Goal: Information Seeking & Learning: Learn about a topic

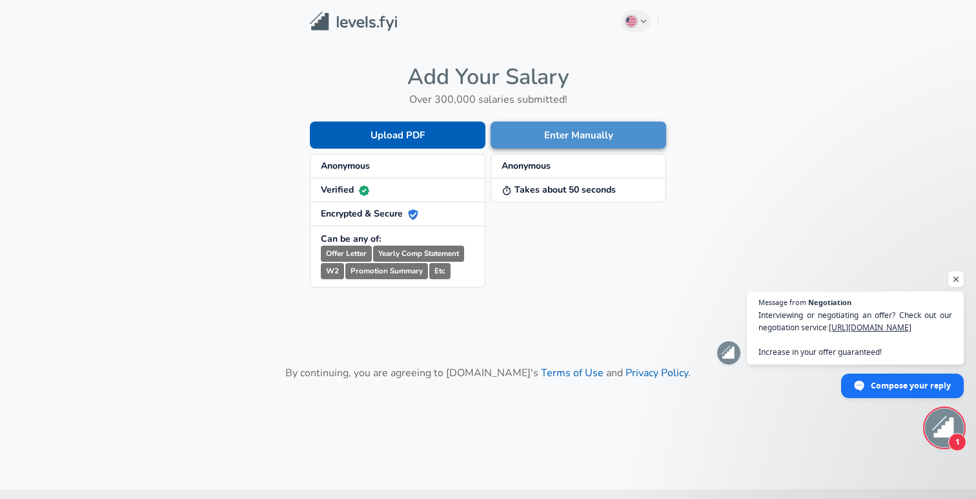
click at [572, 138] on button "Enter Manually" at bounding box center [579, 134] width 176 height 27
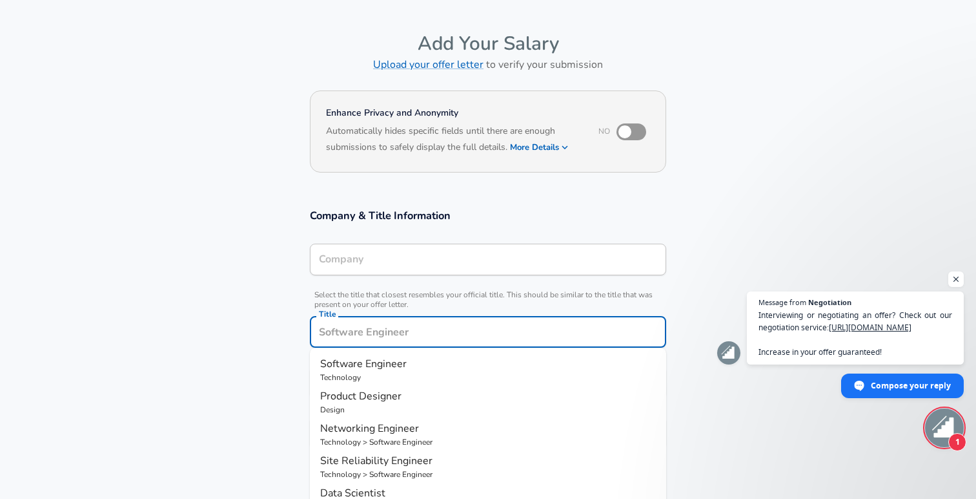
scroll to position [63, 0]
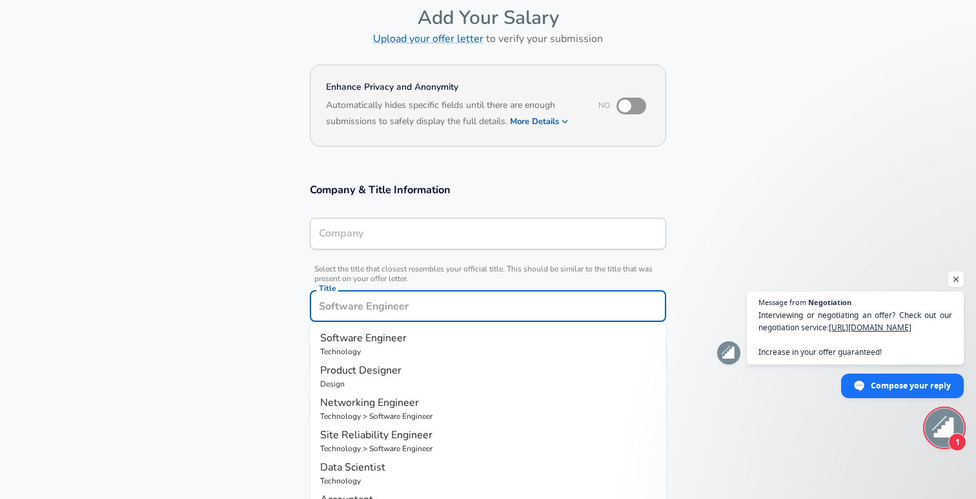
click at [392, 311] on input "Title" at bounding box center [488, 306] width 345 height 20
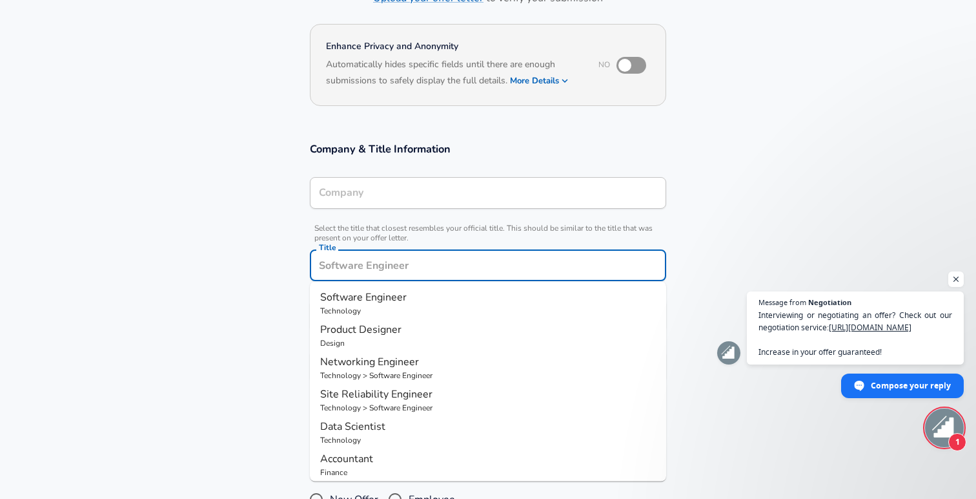
scroll to position [106, 0]
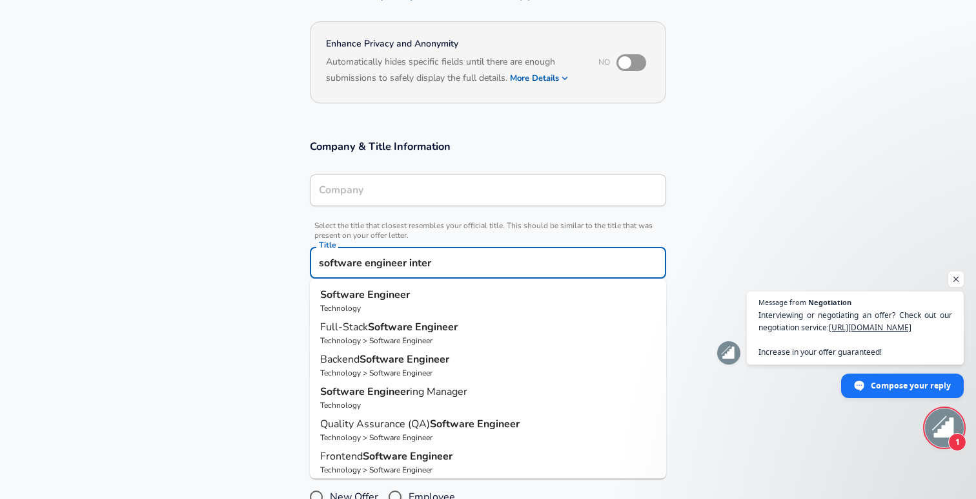
type input "software engineer intern"
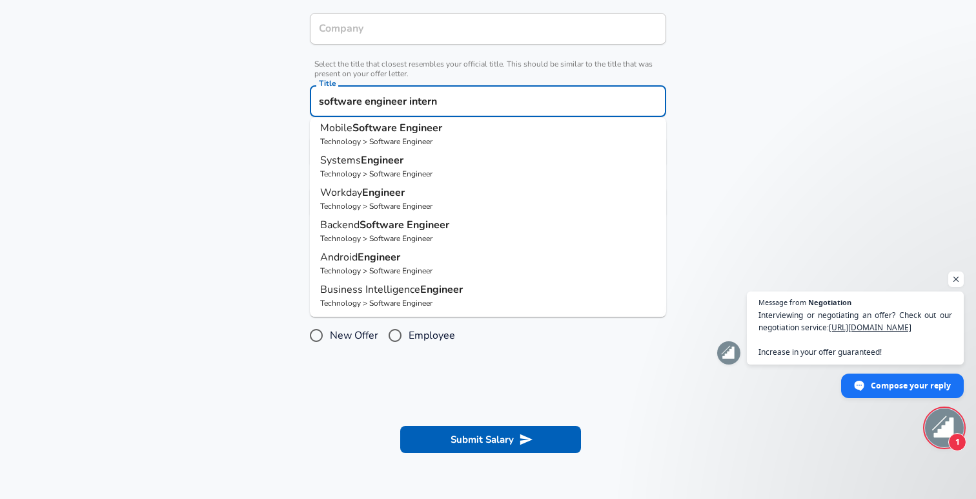
scroll to position [268, 0]
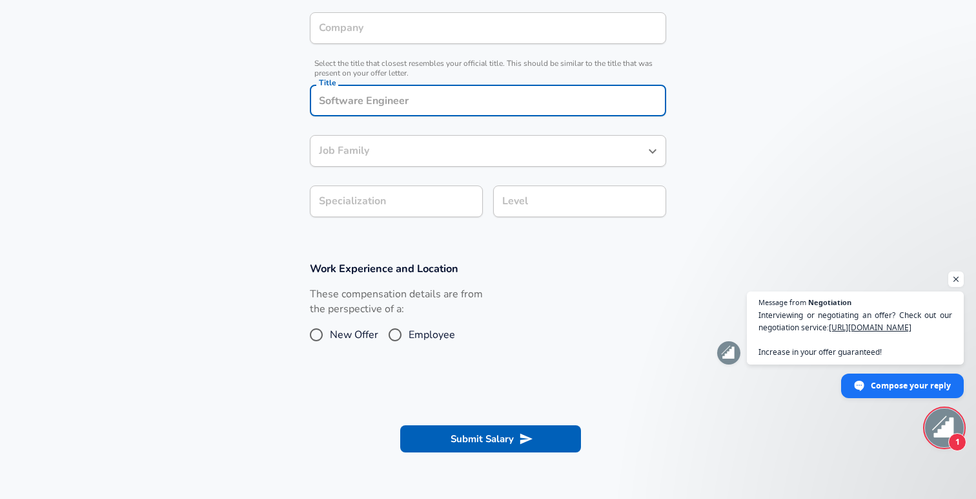
click at [246, 216] on section "Company & Title Information Company Company Select the title that closest resem…" at bounding box center [488, 104] width 976 height 284
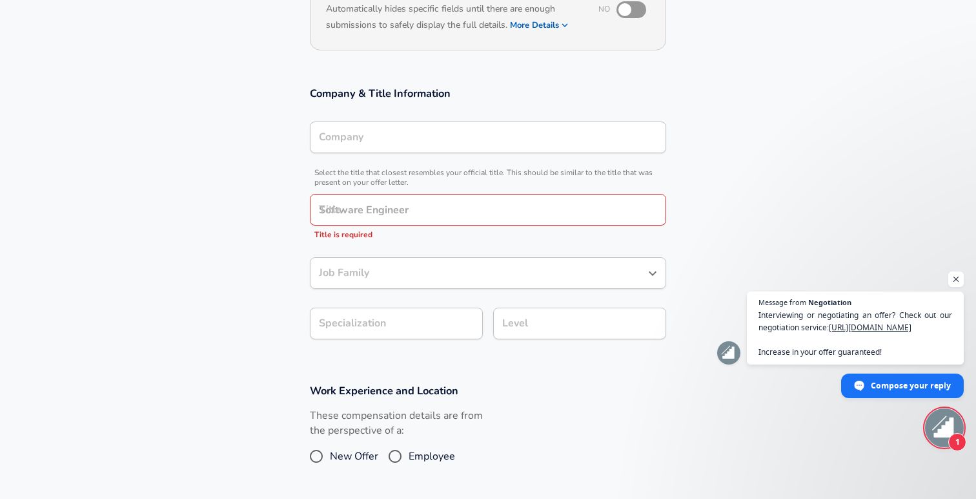
scroll to position [0, 0]
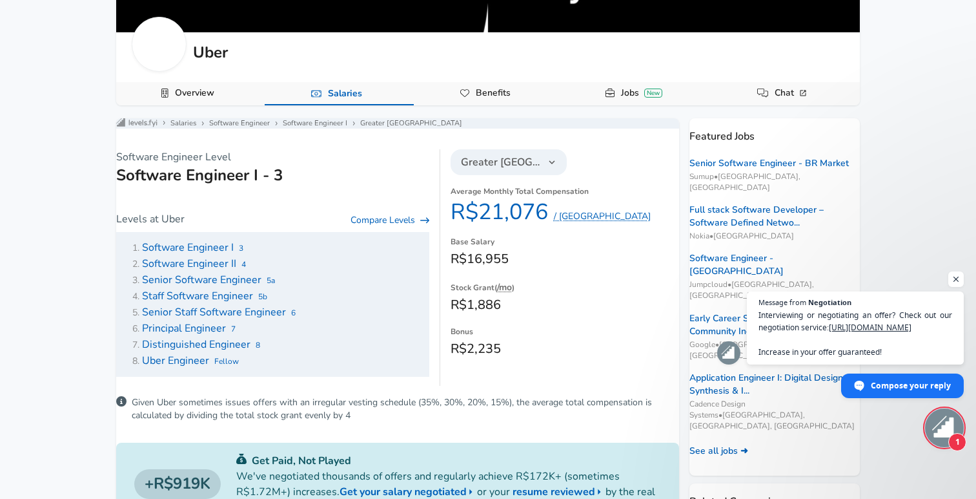
scroll to position [132, 0]
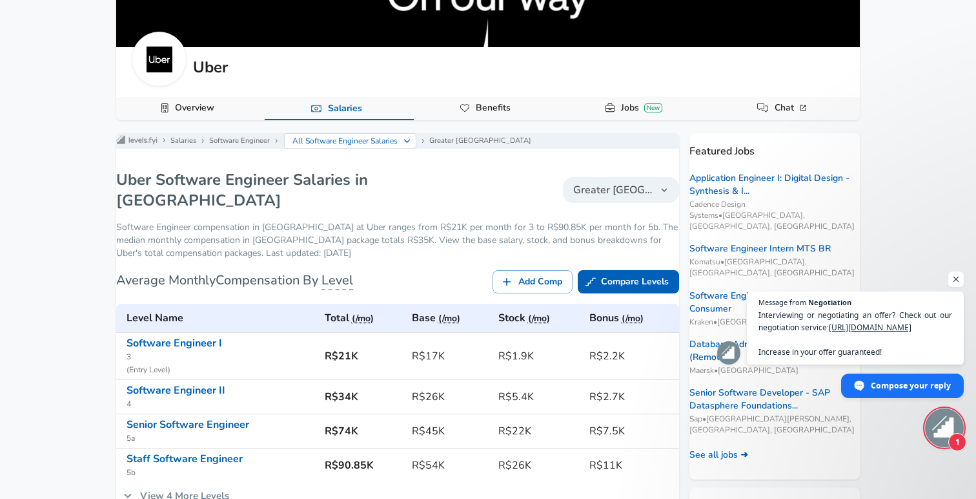
scroll to position [189, 0]
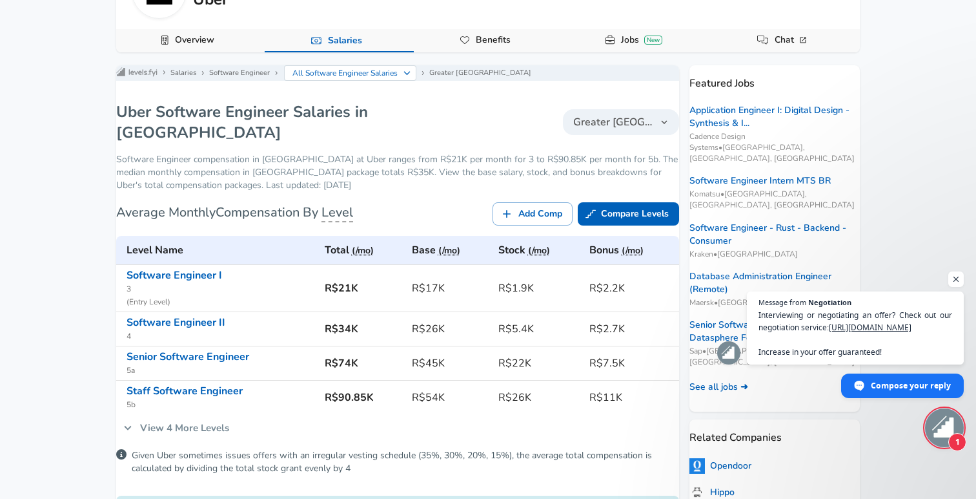
click at [427, 322] on h6 "R$26K" at bounding box center [450, 329] width 76 height 18
click at [448, 322] on h6 "R$26K" at bounding box center [450, 329] width 76 height 18
click at [517, 356] on h6 "R$22K" at bounding box center [539, 363] width 81 height 18
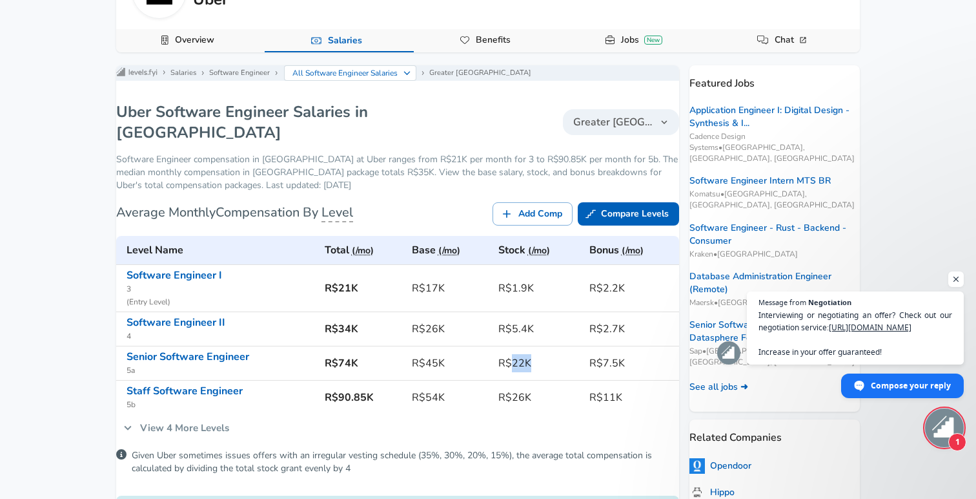
click at [548, 354] on h6 "R$22K" at bounding box center [539, 363] width 81 height 18
click at [163, 420] on link "View 4 More Levels" at bounding box center [176, 427] width 120 height 27
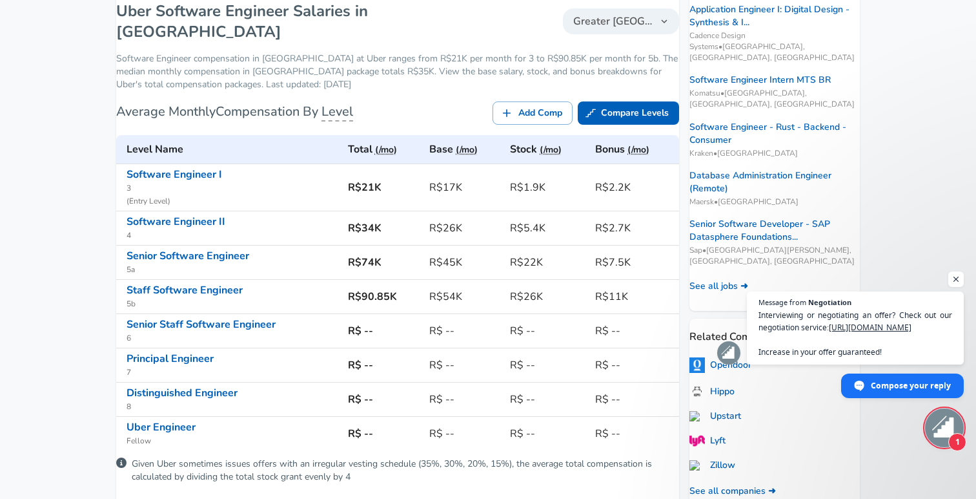
scroll to position [280, 0]
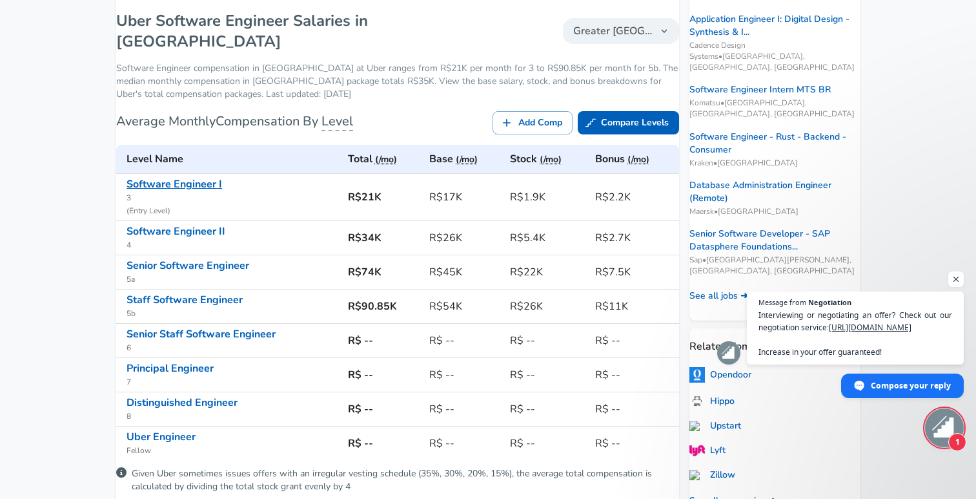
click at [212, 181] on link "Software Engineer I" at bounding box center [175, 184] width 96 height 14
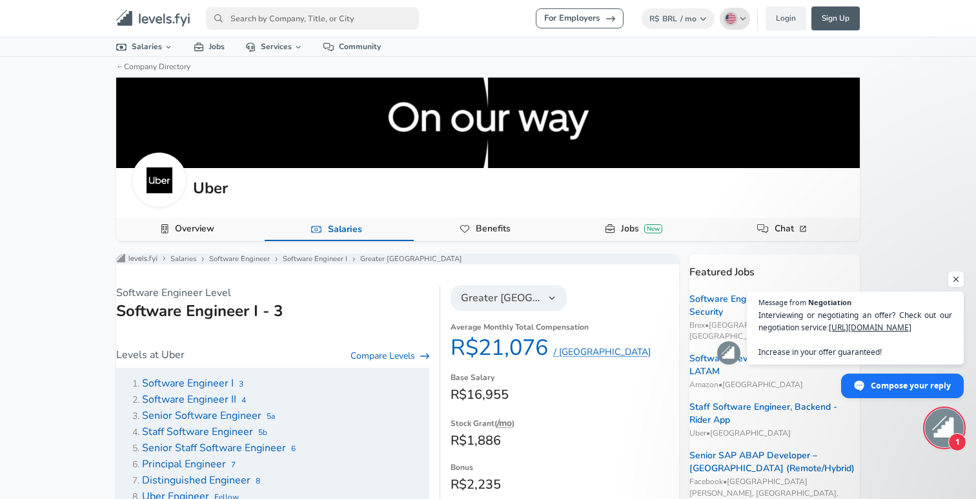
click at [741, 17] on icon "primary" at bounding box center [743, 19] width 7 height 8
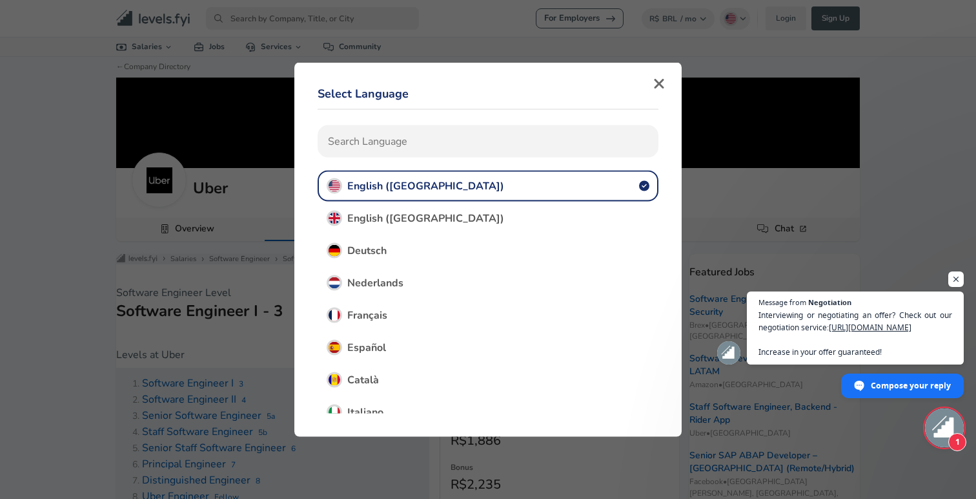
click at [665, 74] on div "Select Language English ([GEOGRAPHIC_DATA]) English ([GEOGRAPHIC_DATA]) Deutsch…" at bounding box center [488, 245] width 356 height 351
click at [659, 86] on icon "button" at bounding box center [660, 83] width 12 height 15
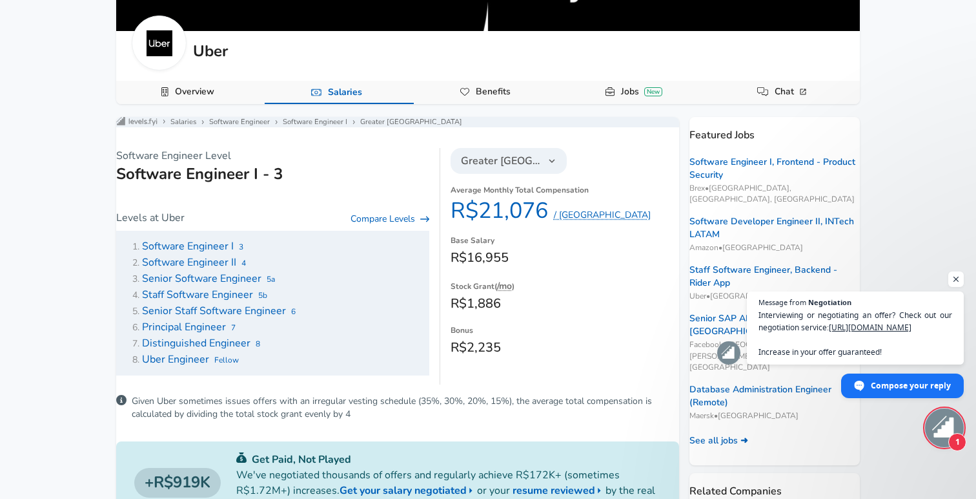
scroll to position [108, 0]
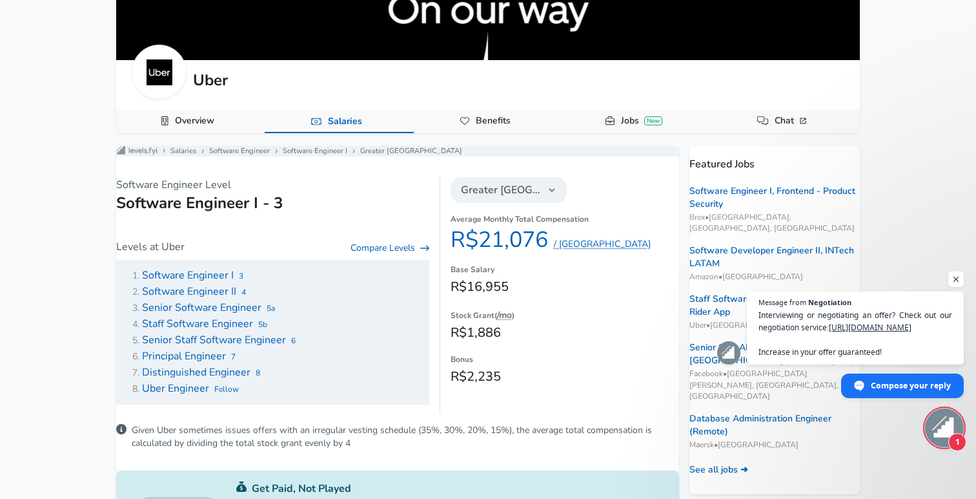
scroll to position [280, 0]
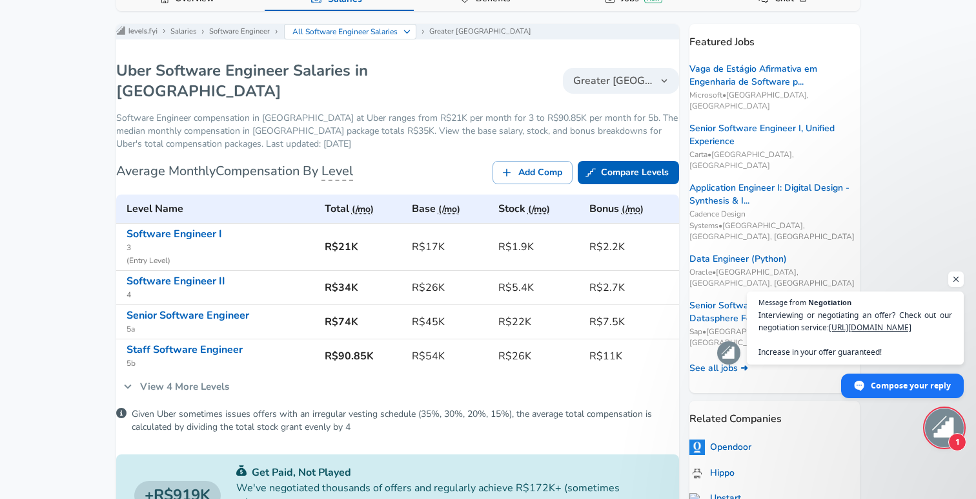
scroll to position [231, 0]
click at [603, 72] on button "Greater [GEOGRAPHIC_DATA]" at bounding box center [621, 80] width 116 height 26
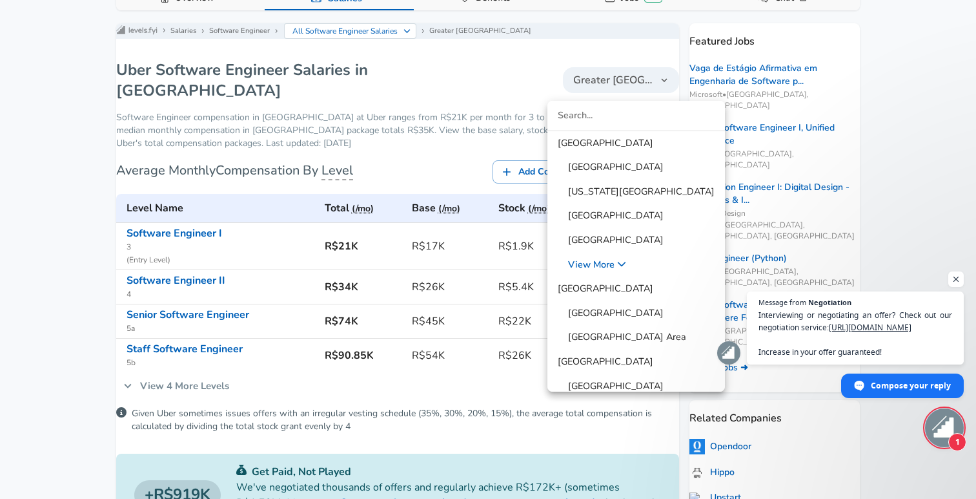
click at [637, 170] on span "[GEOGRAPHIC_DATA]" at bounding box center [611, 167] width 106 height 14
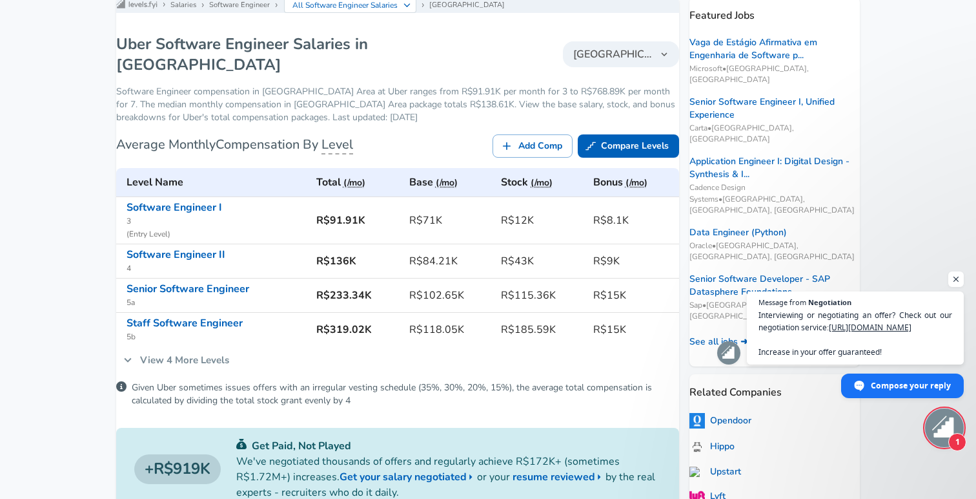
scroll to position [276, 0]
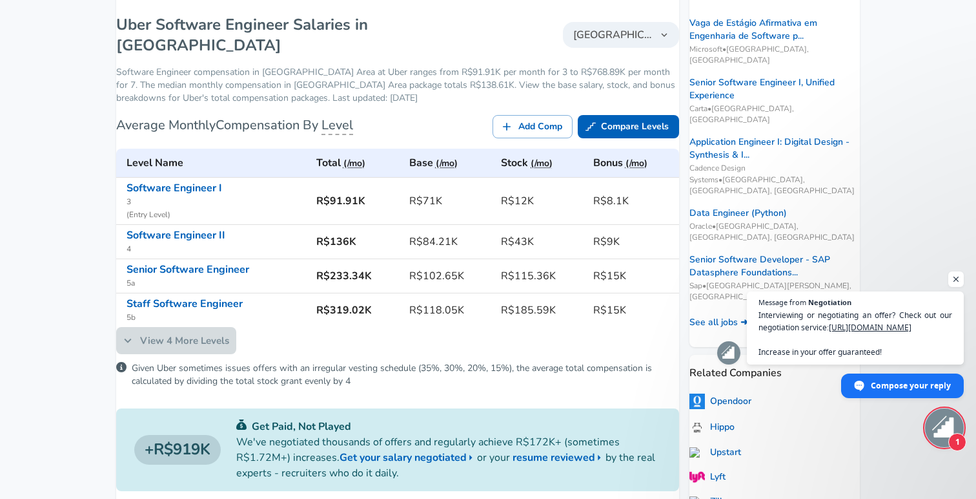
click at [223, 354] on link "View 4 More Levels" at bounding box center [176, 340] width 120 height 27
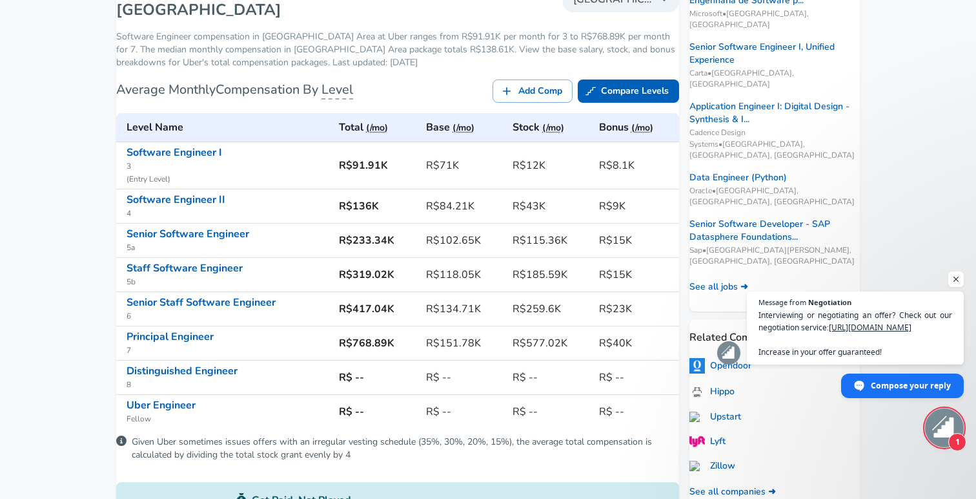
scroll to position [313, 0]
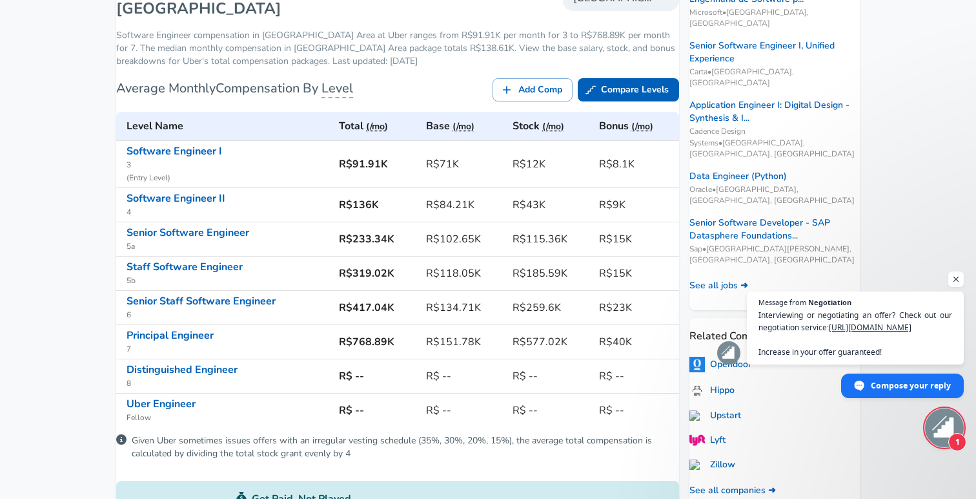
click at [374, 351] on h6 "R$768.89K" at bounding box center [377, 342] width 77 height 18
click at [393, 347] on h6 "R$768.89K" at bounding box center [377, 342] width 77 height 18
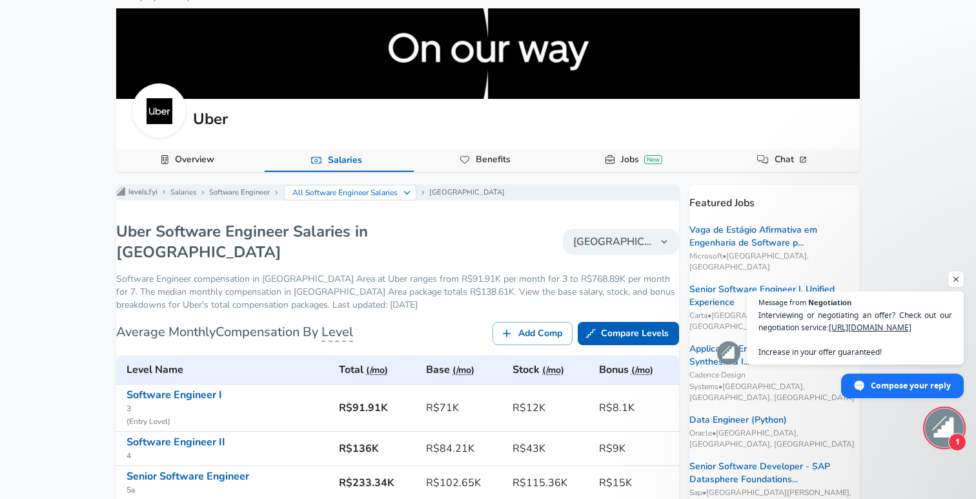
scroll to position [70, 0]
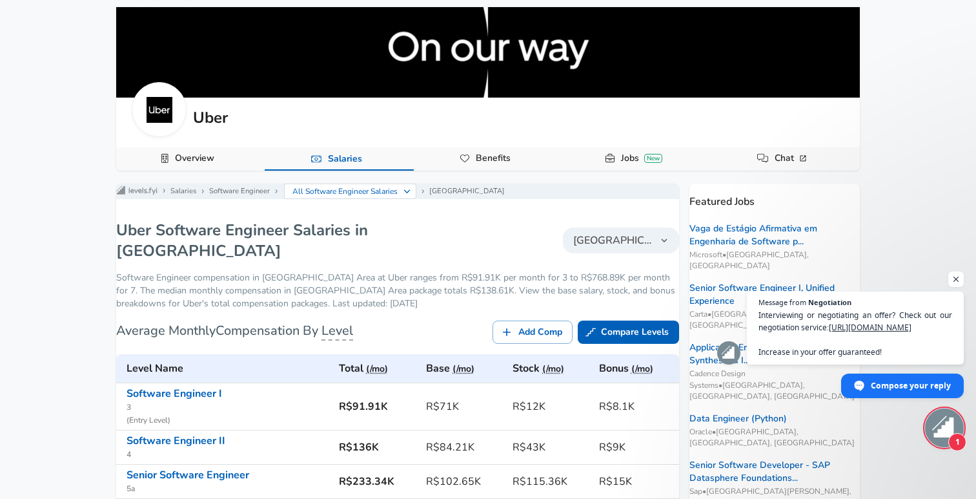
click at [610, 245] on span "[GEOGRAPHIC_DATA]" at bounding box center [613, 239] width 80 height 15
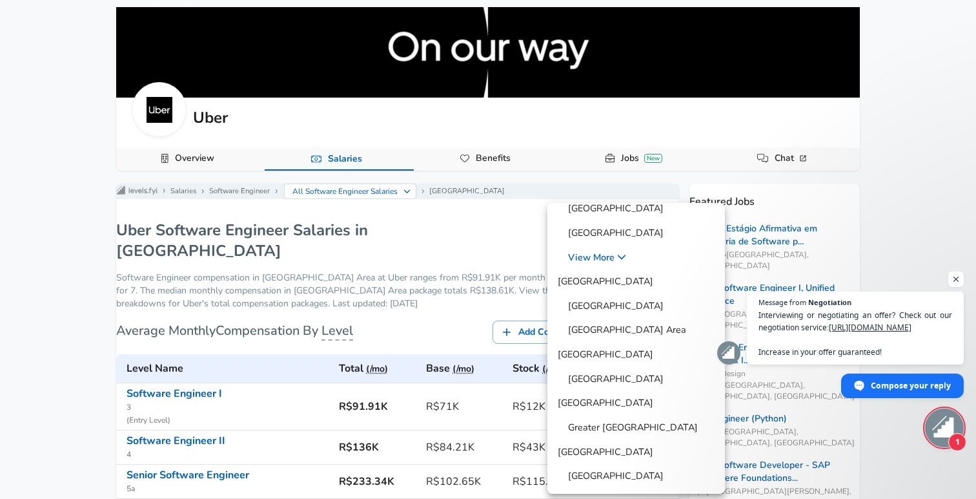
scroll to position [118, 0]
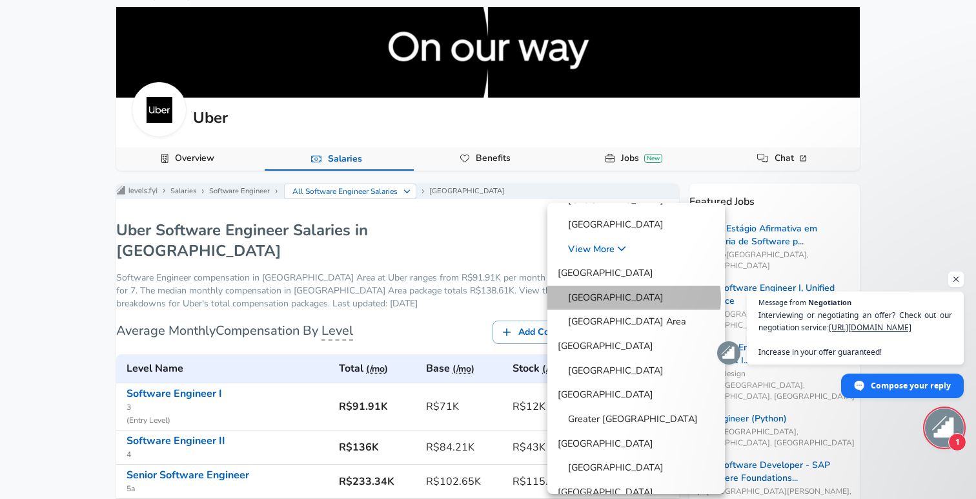
click at [634, 298] on span "[GEOGRAPHIC_DATA]" at bounding box center [611, 298] width 106 height 14
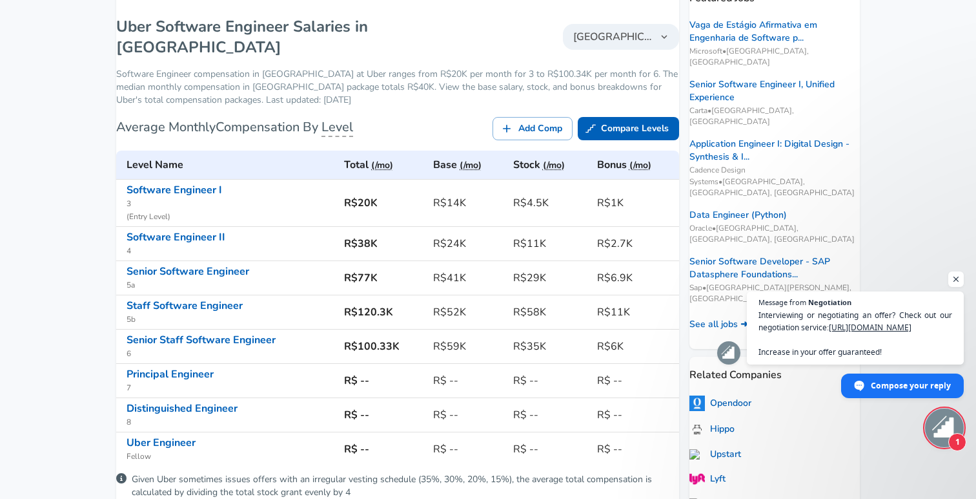
scroll to position [277, 0]
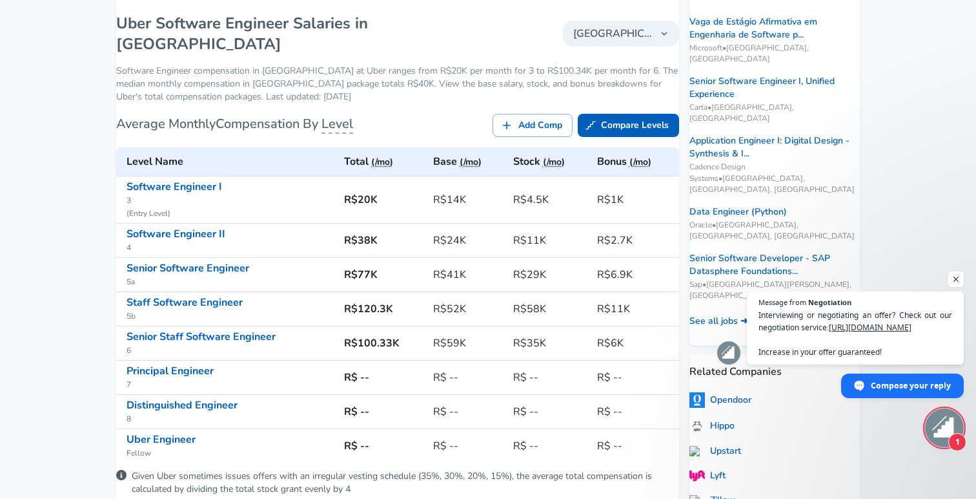
click at [362, 209] on h6 "R$20K" at bounding box center [383, 200] width 79 height 18
click at [402, 209] on h6 "R$20K" at bounding box center [383, 200] width 79 height 18
click at [659, 39] on icon "button" at bounding box center [665, 34] width 12 height 12
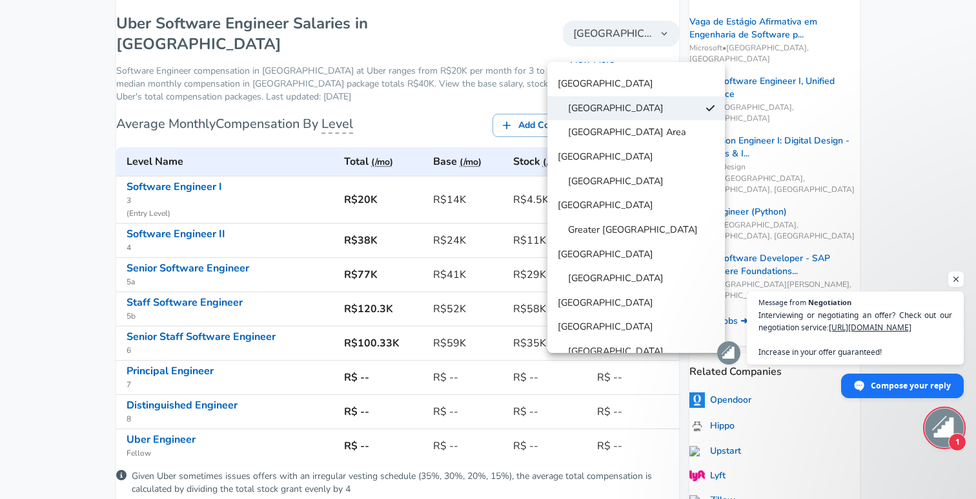
scroll to position [168, 0]
click at [614, 224] on span "Greater [GEOGRAPHIC_DATA]" at bounding box center [628, 228] width 140 height 14
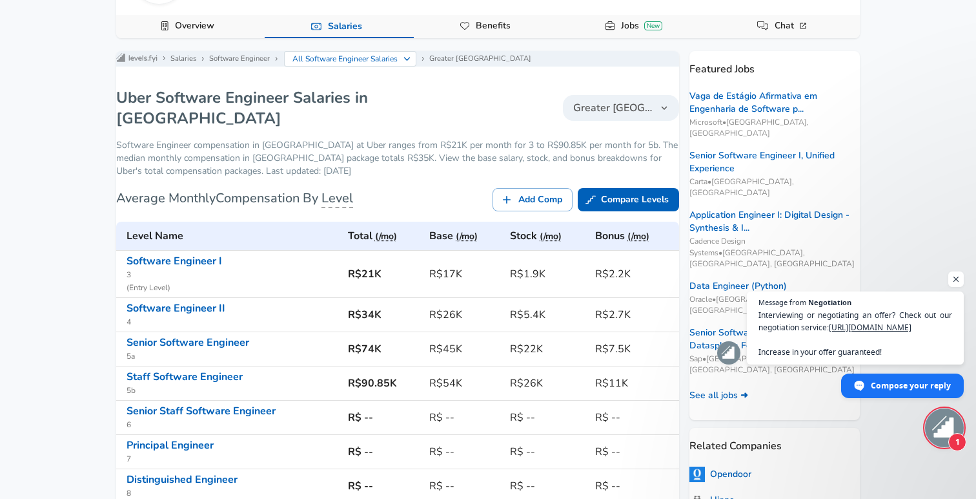
scroll to position [325, 0]
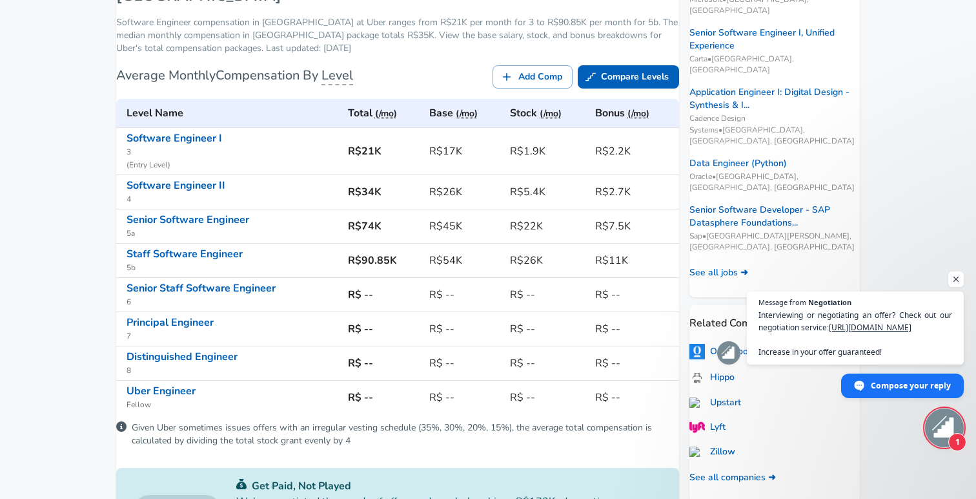
click at [366, 257] on h6 "R$90.85K" at bounding box center [384, 260] width 72 height 18
drag, startPoint x: 366, startPoint y: 257, endPoint x: 402, endPoint y: 257, distance: 36.2
click at [402, 257] on h6 "R$90.85K" at bounding box center [384, 260] width 72 height 18
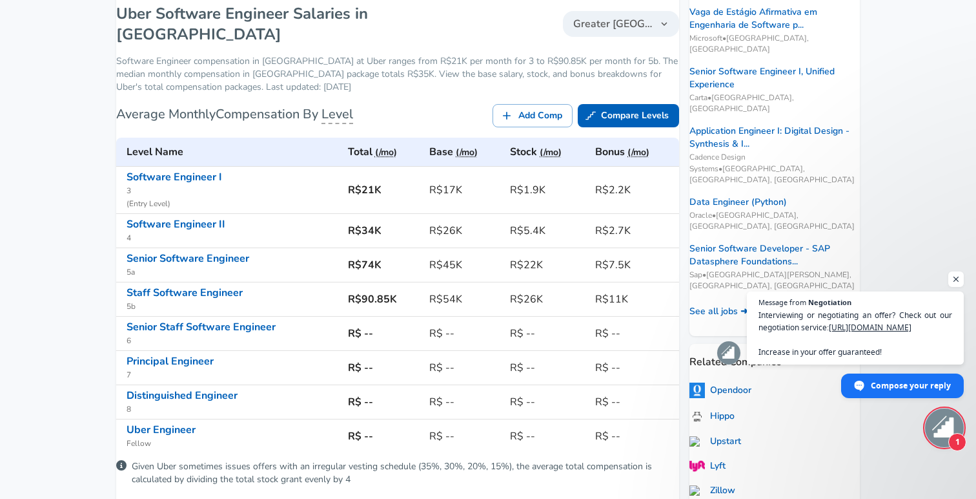
scroll to position [285, 0]
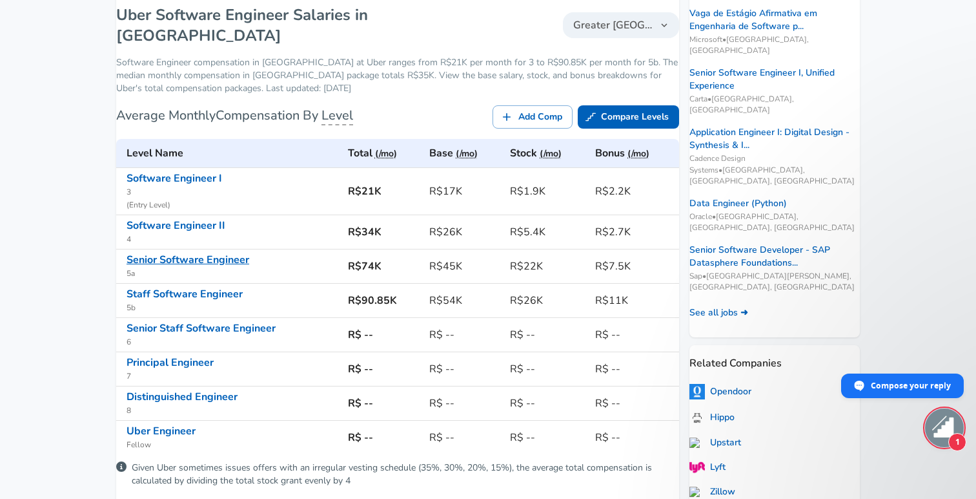
click at [169, 252] on link "Senior Software Engineer" at bounding box center [188, 259] width 123 height 14
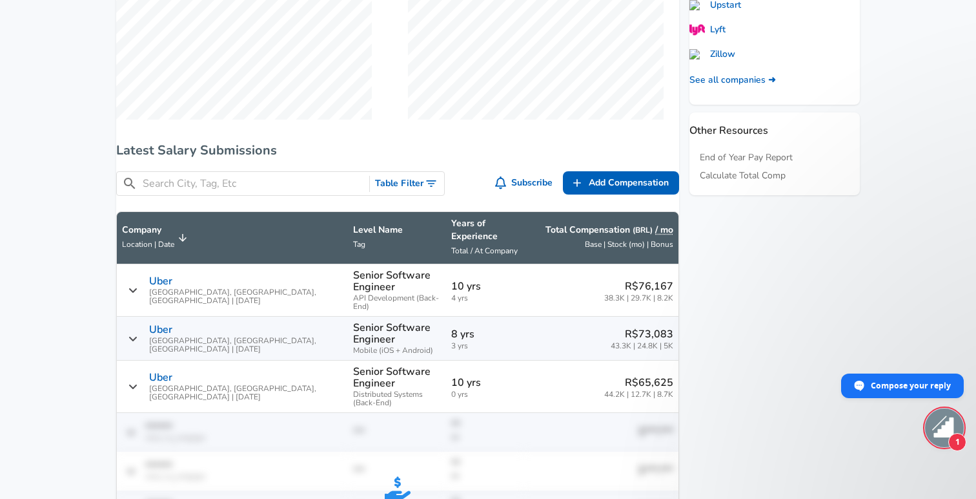
scroll to position [711, 0]
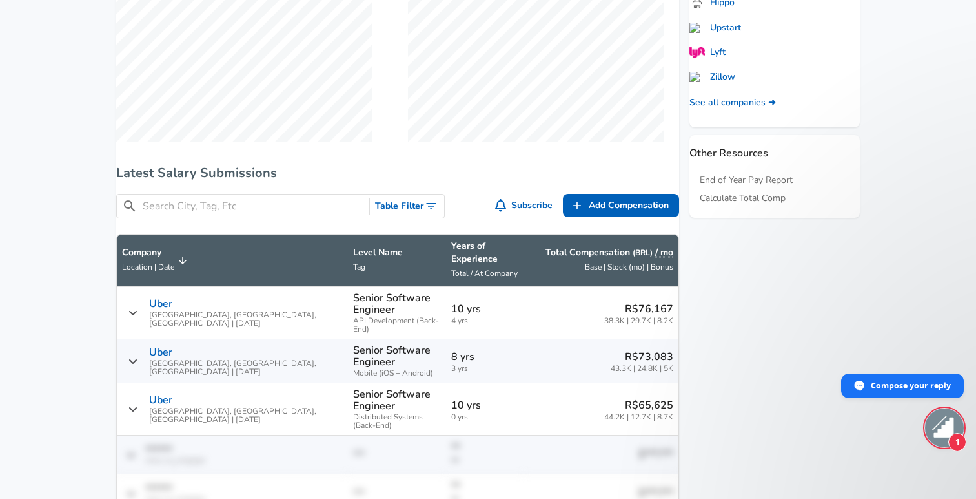
click at [137, 407] on icon "Salary Submissions" at bounding box center [133, 409] width 8 height 5
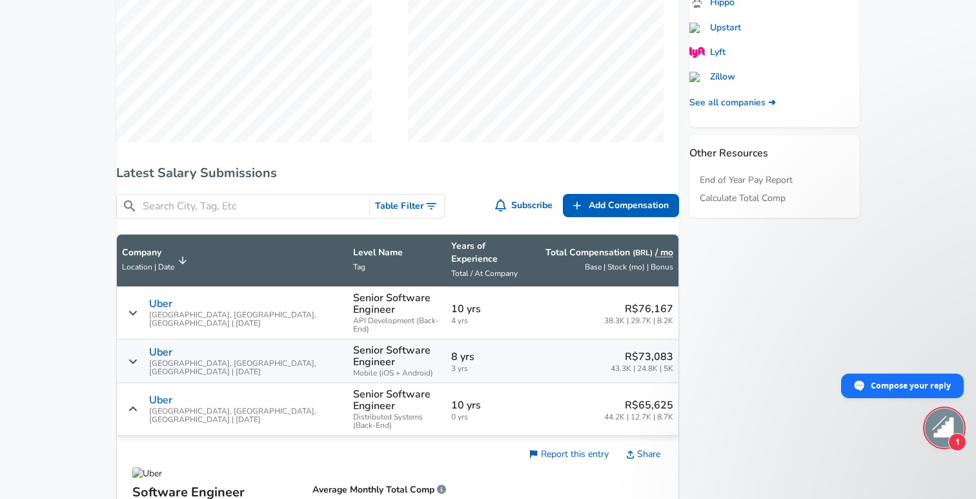
click at [150, 400] on div "Uber [GEOGRAPHIC_DATA], [GEOGRAPHIC_DATA], [GEOGRAPHIC_DATA] | [DATE]" at bounding box center [232, 409] width 221 height 30
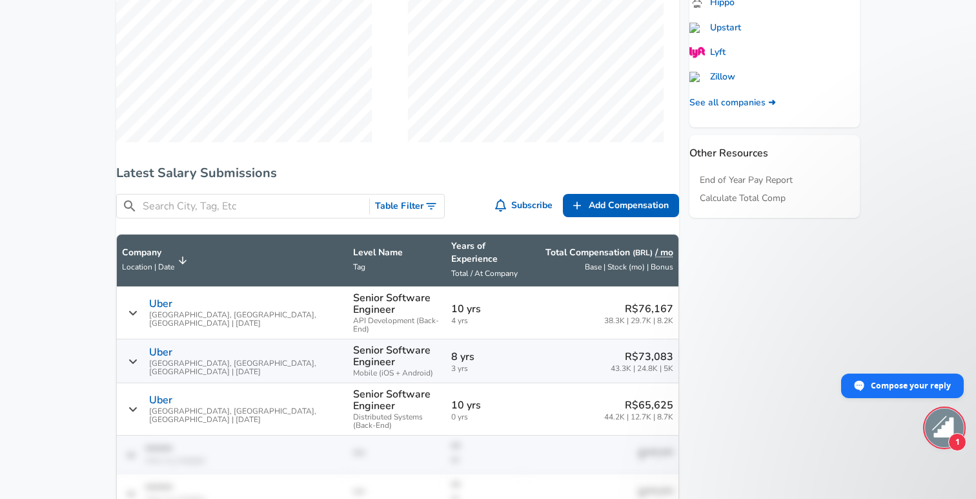
click at [138, 363] on icon "Salary Submissions" at bounding box center [133, 361] width 9 height 10
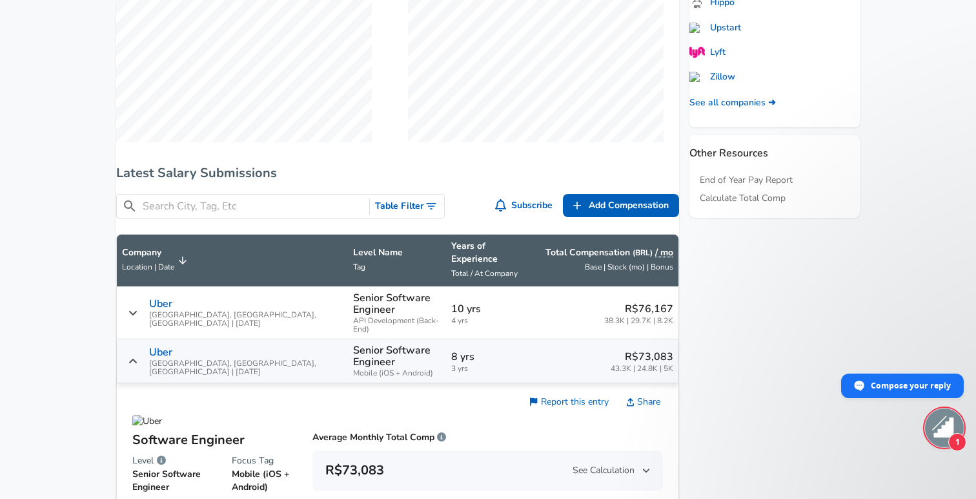
click at [138, 363] on icon "Salary Submissions" at bounding box center [133, 361] width 9 height 10
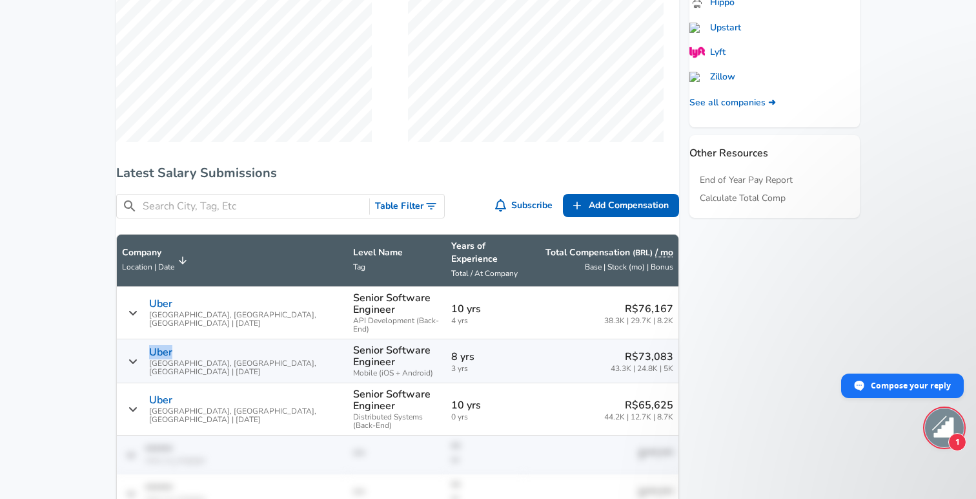
click at [138, 363] on icon "Salary Submissions" at bounding box center [133, 361] width 9 height 10
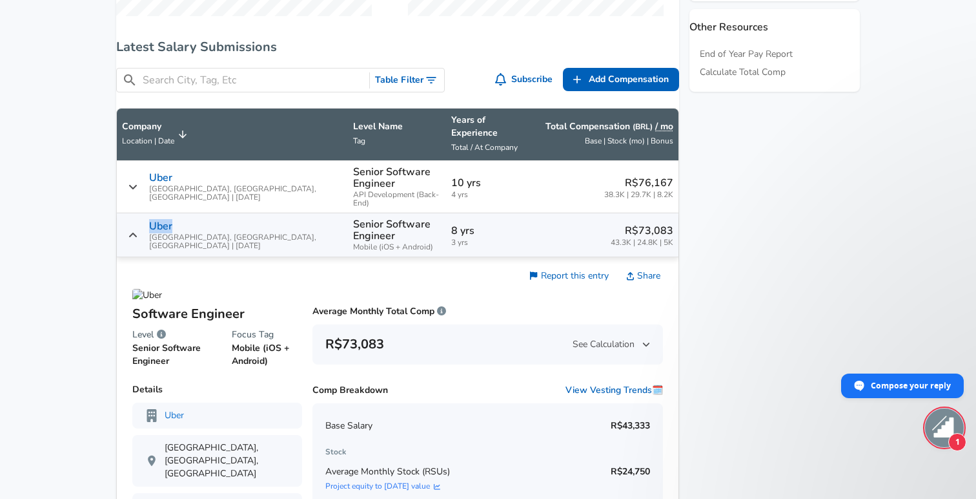
scroll to position [907, 0]
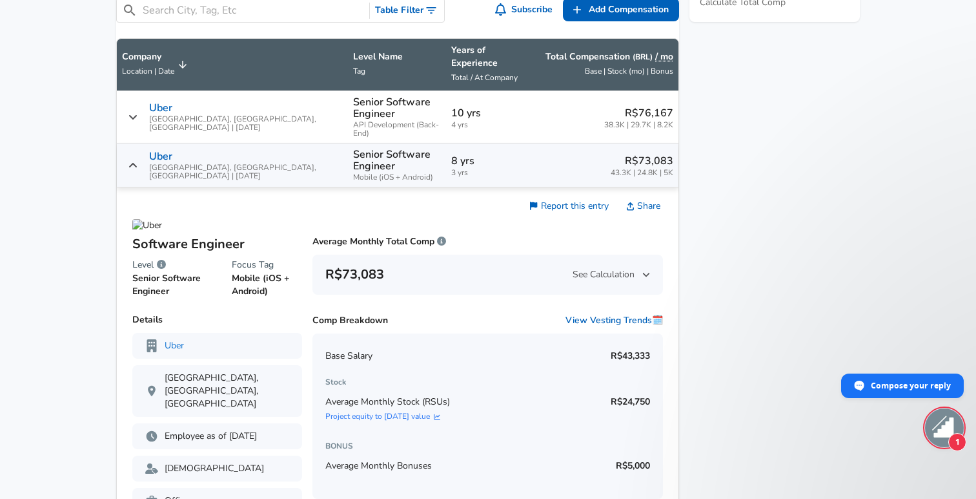
click at [138, 164] on icon "Salary Submissions" at bounding box center [133, 165] width 9 height 10
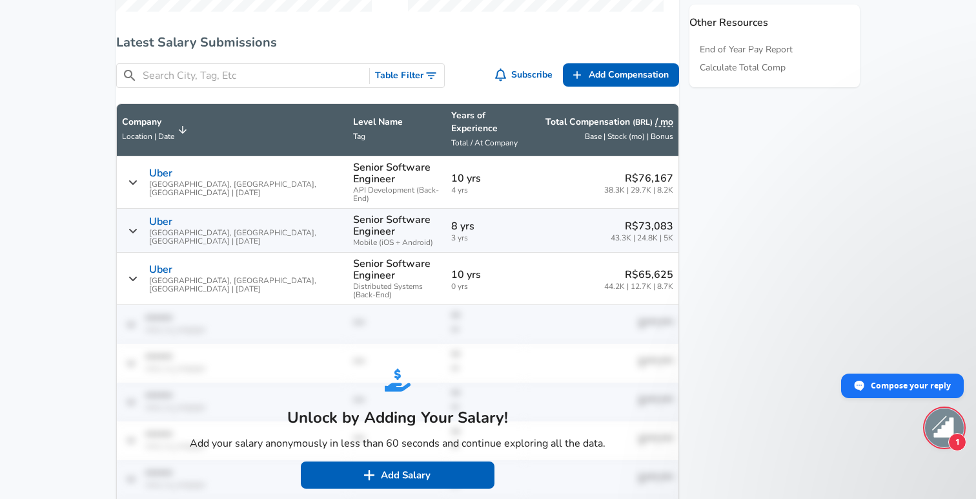
scroll to position [753, 0]
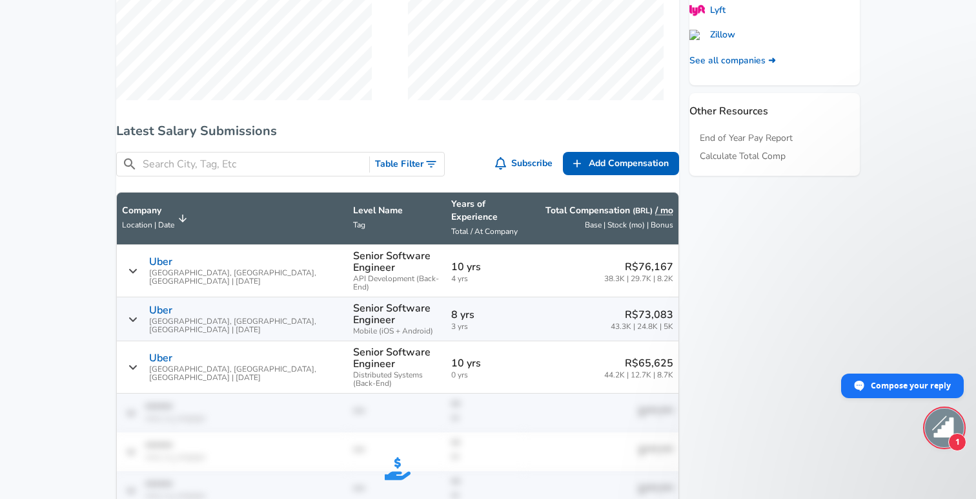
click at [155, 272] on div "Uber [GEOGRAPHIC_DATA], [GEOGRAPHIC_DATA], [GEOGRAPHIC_DATA] | [DATE]" at bounding box center [232, 271] width 221 height 30
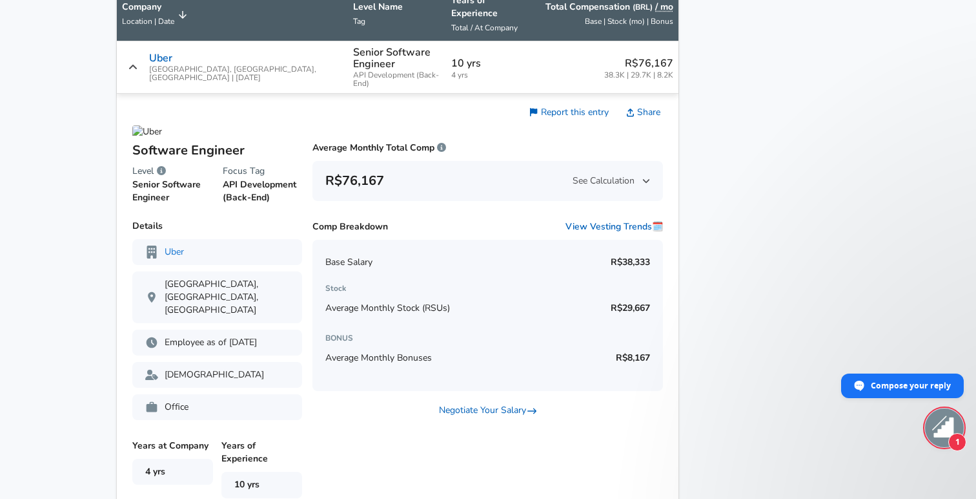
scroll to position [947, 0]
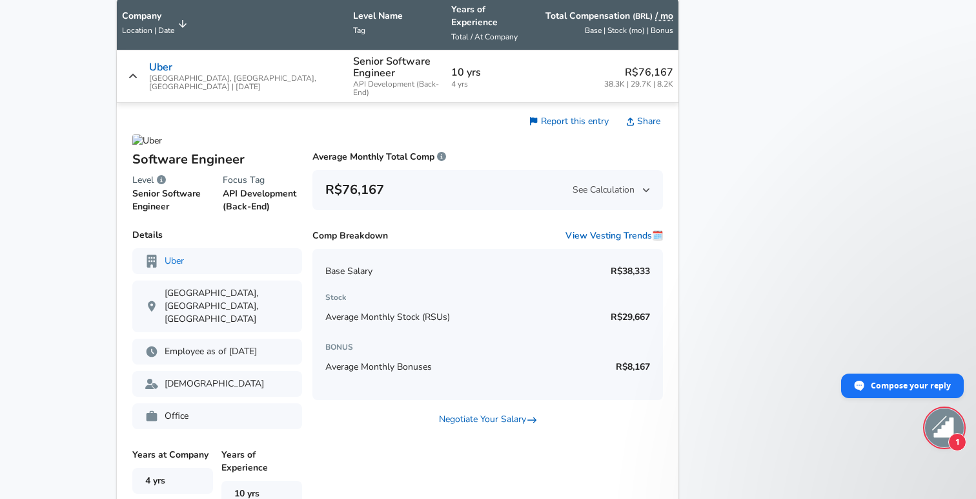
click at [620, 193] on span "See Calculation" at bounding box center [611, 189] width 77 height 13
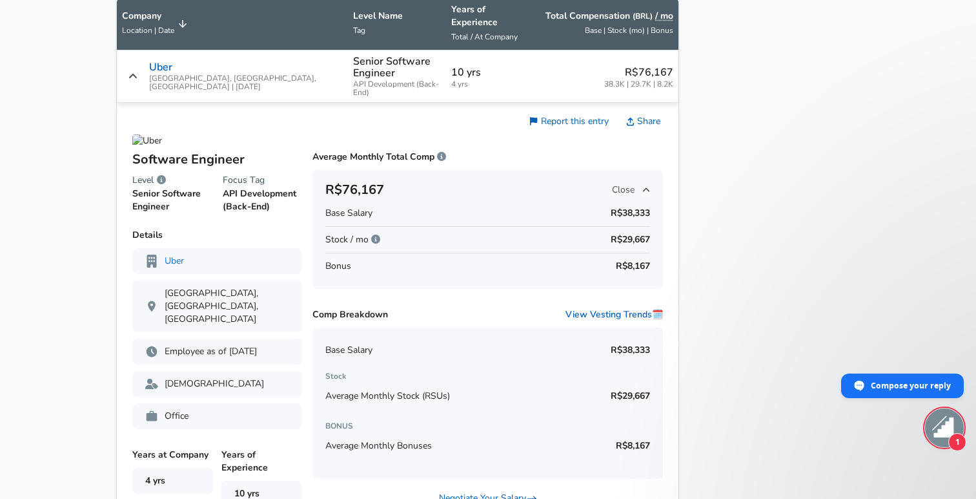
click at [626, 184] on div "R$76,167 Close" at bounding box center [487, 190] width 325 height 21
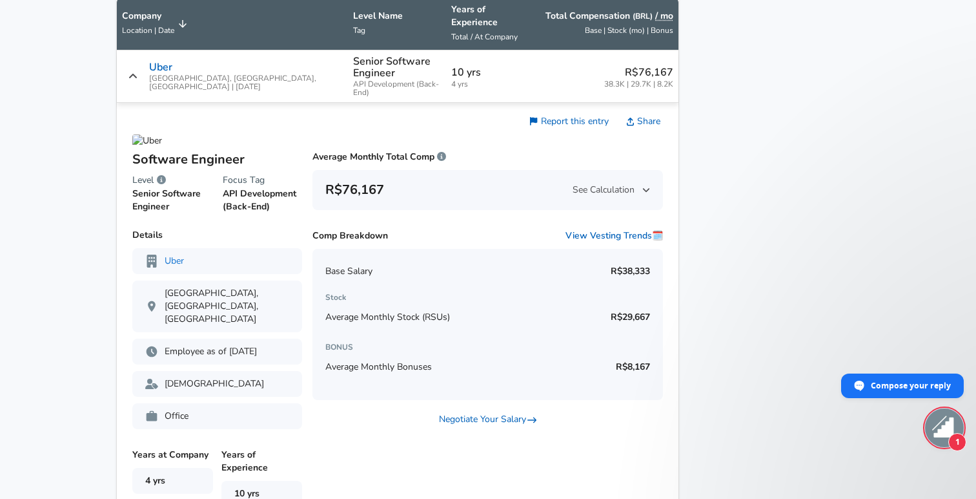
click at [138, 81] on icon "Salary Submissions" at bounding box center [133, 76] width 9 height 10
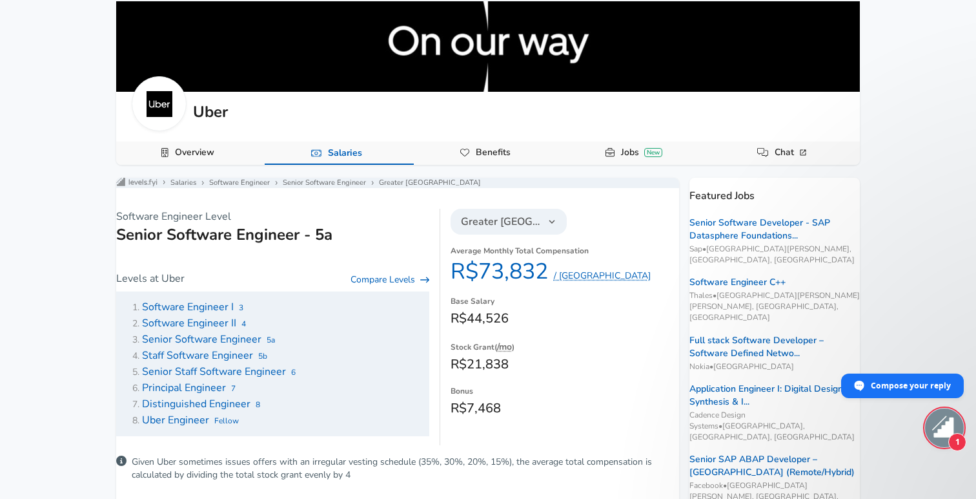
scroll to position [50, 0]
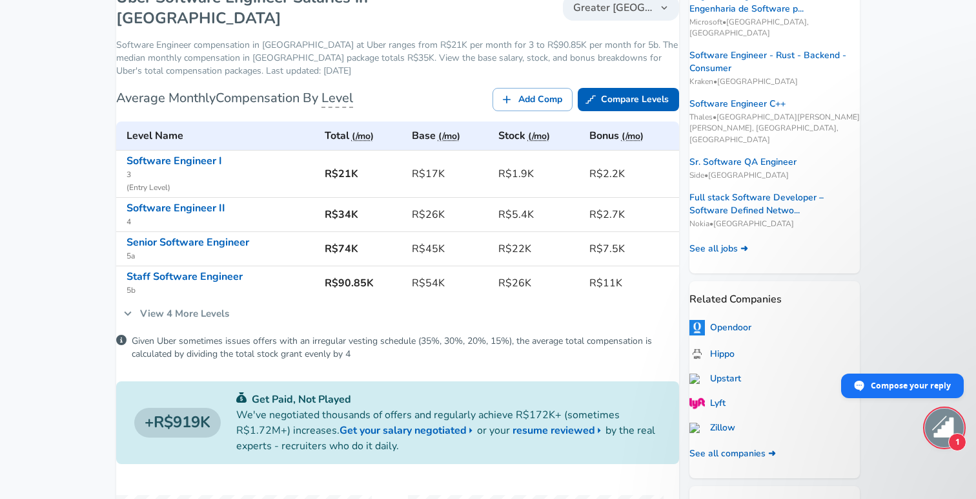
scroll to position [325, 0]
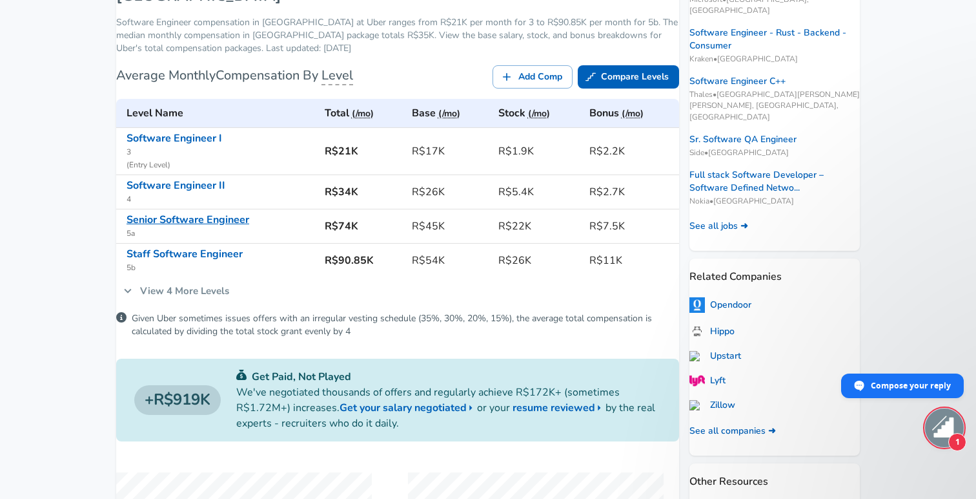
click at [244, 216] on link "Senior Software Engineer" at bounding box center [188, 219] width 123 height 14
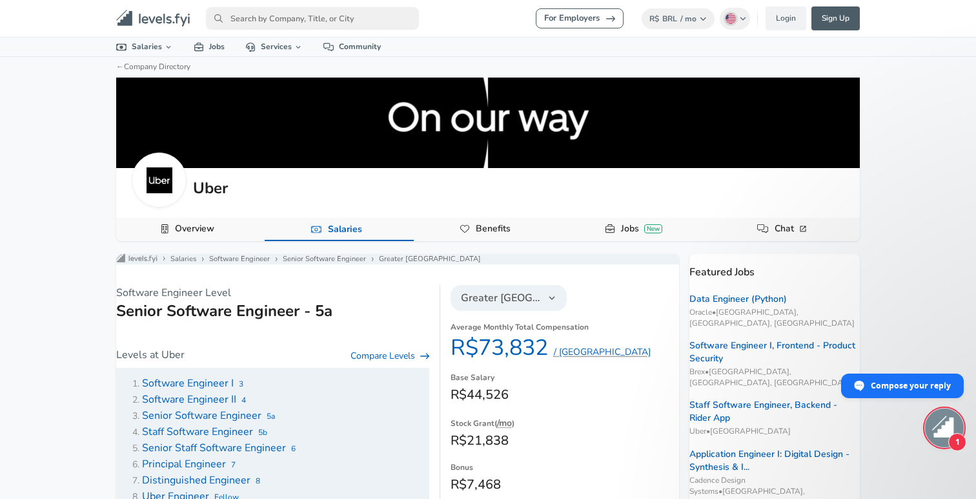
scroll to position [325, 0]
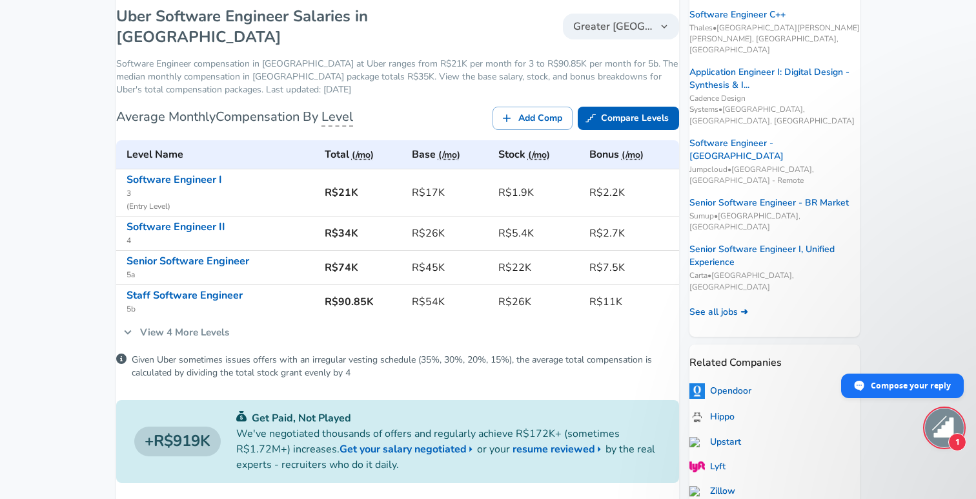
scroll to position [282, 0]
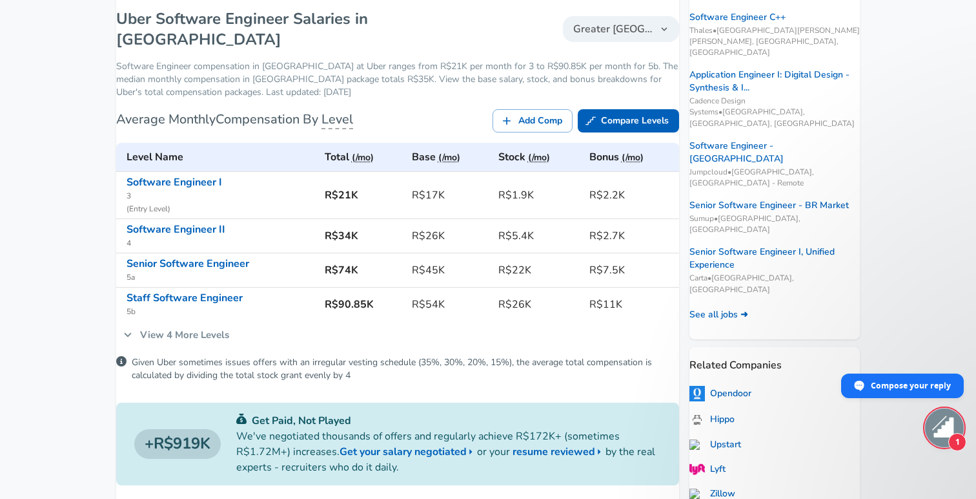
click at [214, 325] on link "View 4 More Levels" at bounding box center [176, 334] width 120 height 27
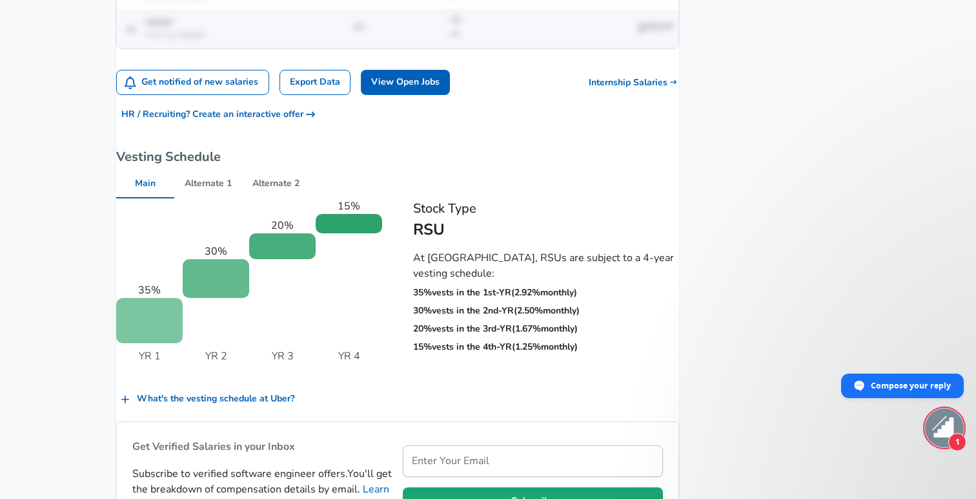
scroll to position [1608, 0]
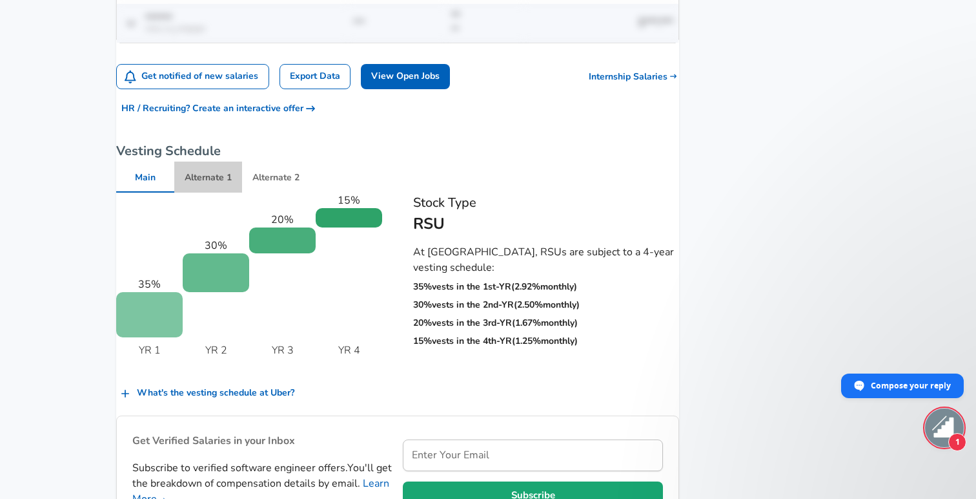
click at [237, 161] on button "Alternate 1" at bounding box center [208, 176] width 68 height 31
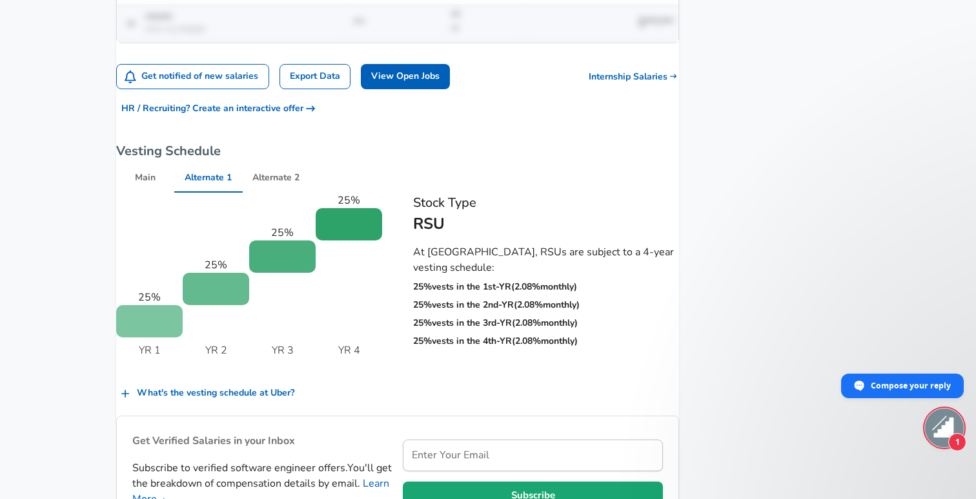
click at [310, 161] on button "Alternate 2" at bounding box center [276, 176] width 68 height 31
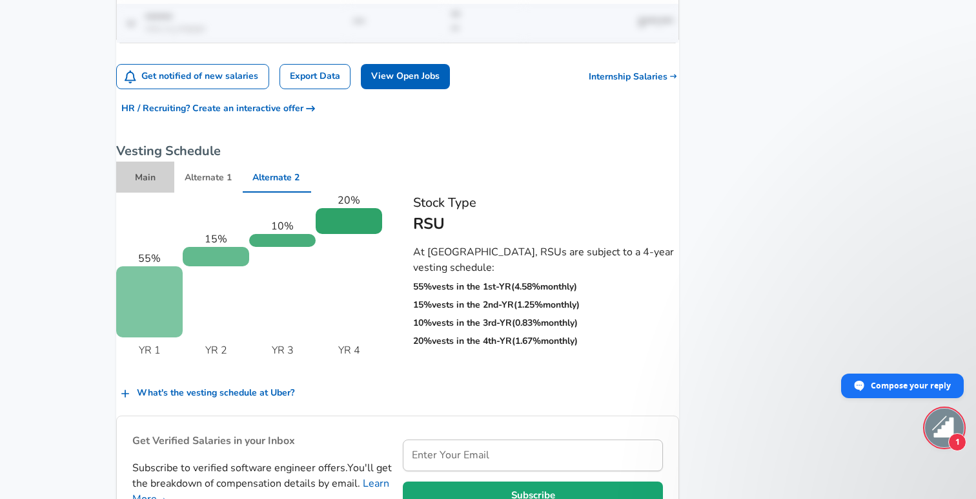
click at [165, 161] on button "Main" at bounding box center [145, 176] width 58 height 31
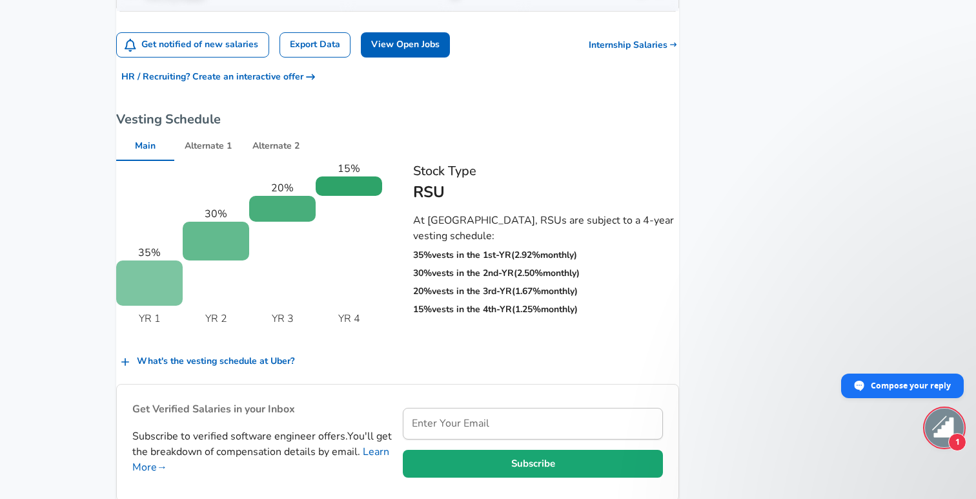
scroll to position [1643, 0]
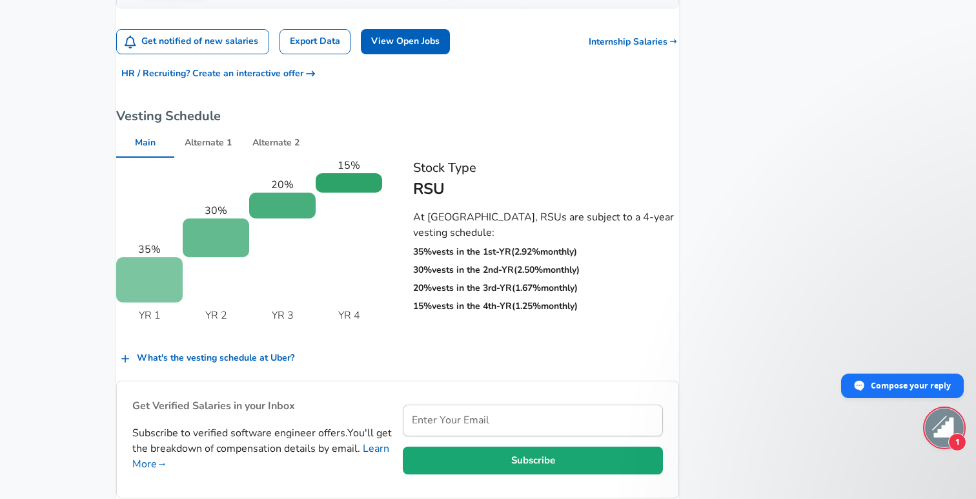
click at [227, 127] on button "Alternate 1" at bounding box center [208, 142] width 68 height 31
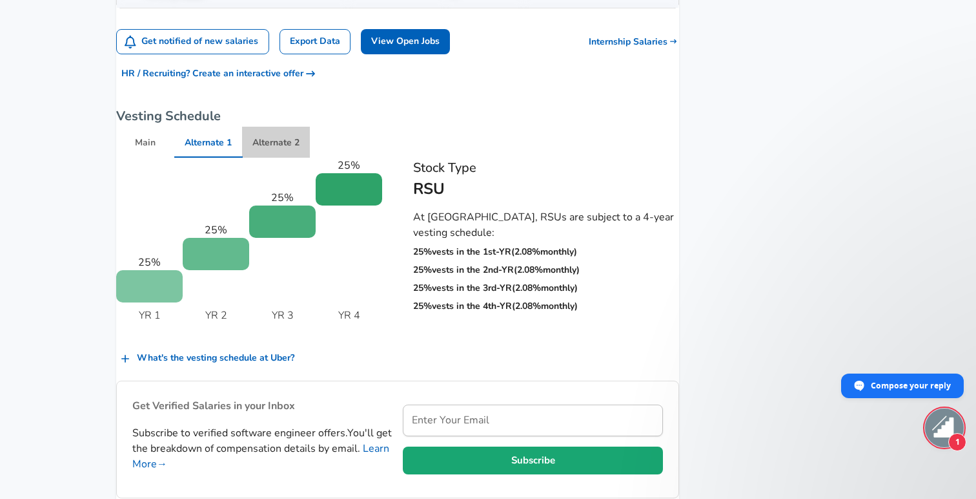
click at [279, 127] on button "Alternate 2" at bounding box center [276, 142] width 68 height 31
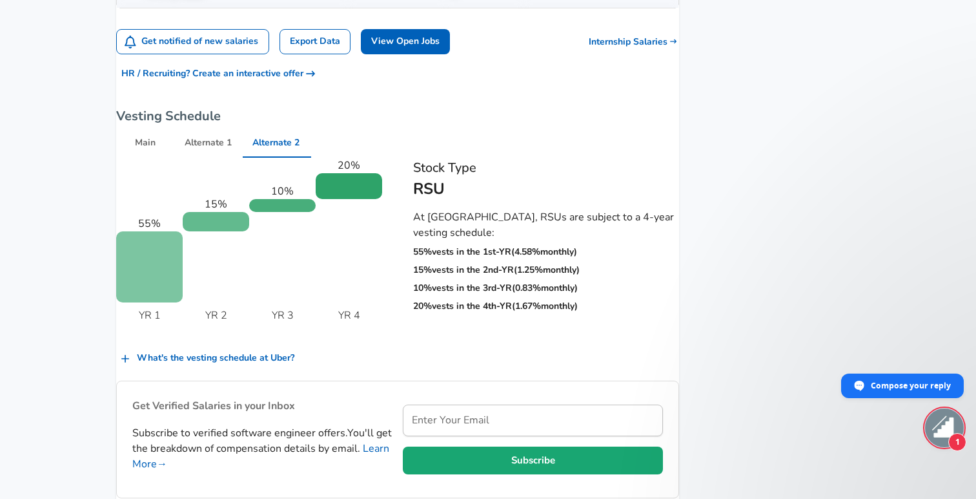
click at [205, 127] on button "Alternate 1" at bounding box center [208, 142] width 68 height 31
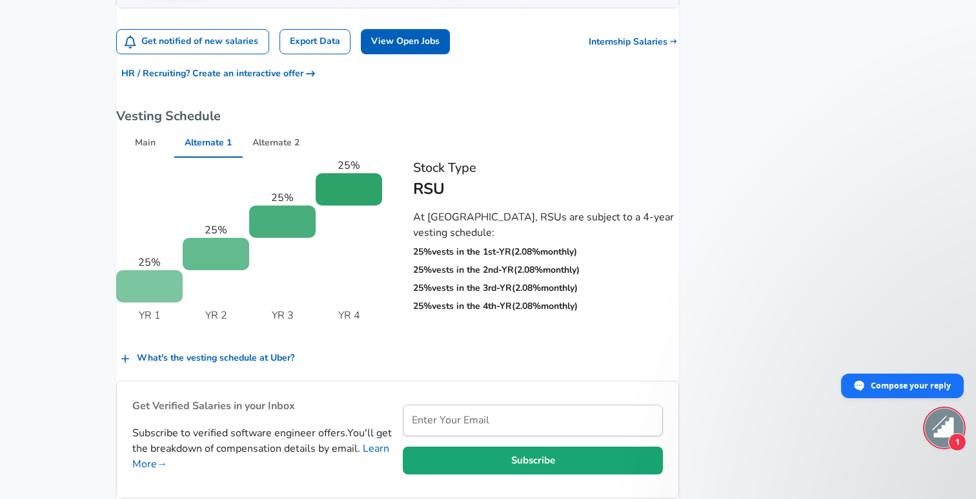
click at [161, 127] on button "Main" at bounding box center [145, 142] width 58 height 31
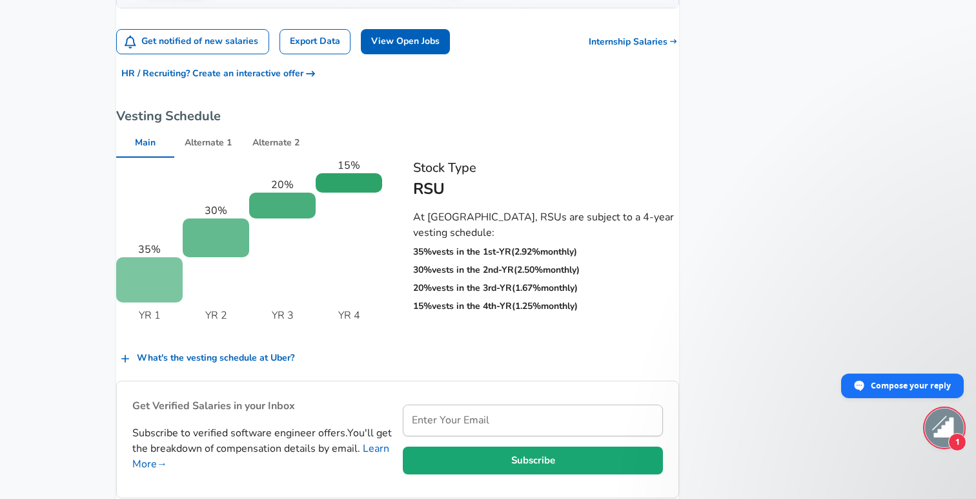
click at [207, 127] on button "Alternate 1" at bounding box center [208, 142] width 68 height 31
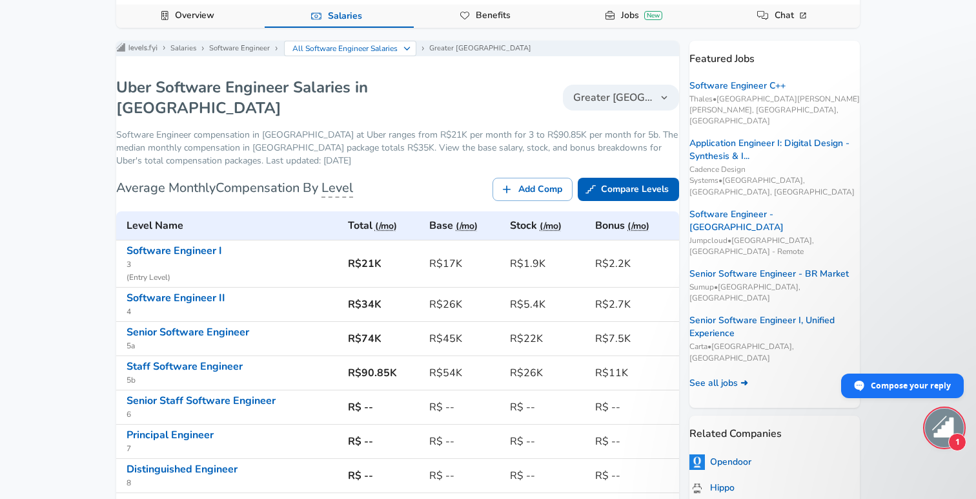
scroll to position [321, 0]
